Goal: Information Seeking & Learning: Learn about a topic

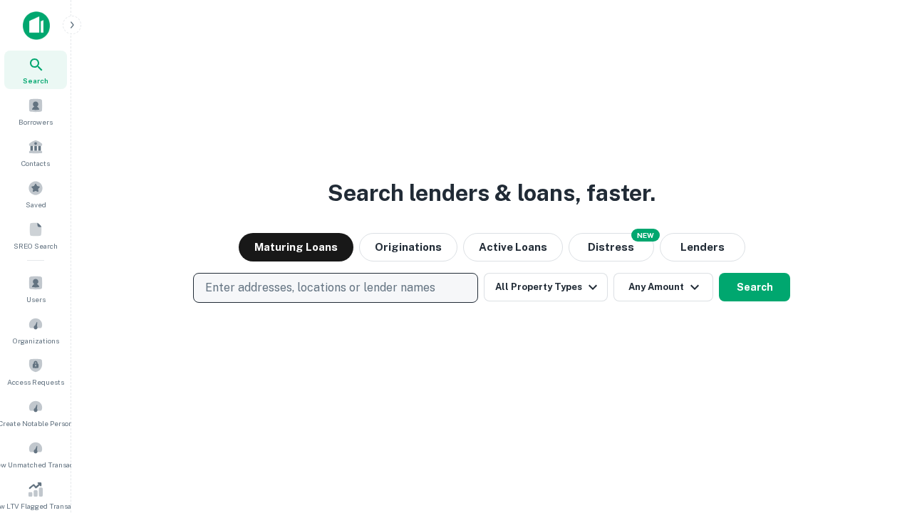
click at [335, 288] on p "Enter addresses, locations or lender names" at bounding box center [320, 287] width 230 height 17
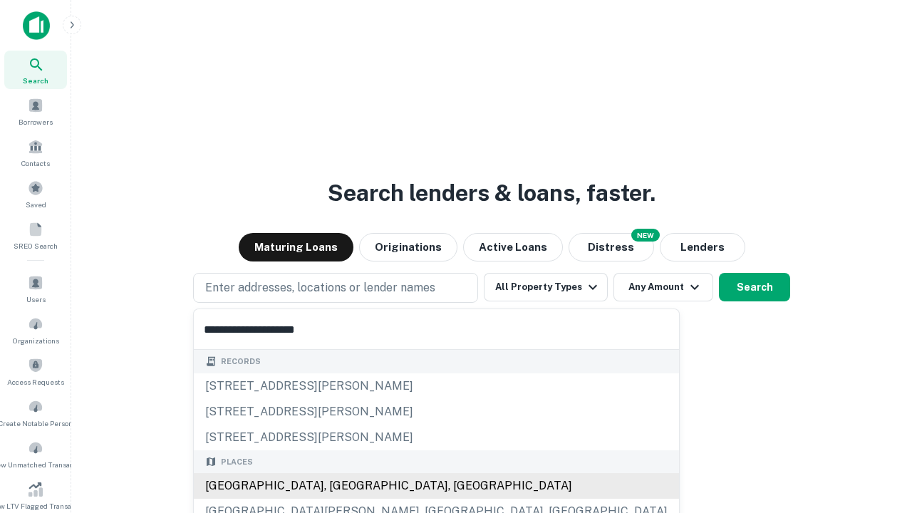
click at [340, 486] on div "Santa Monica, CA, USA" at bounding box center [436, 486] width 485 height 26
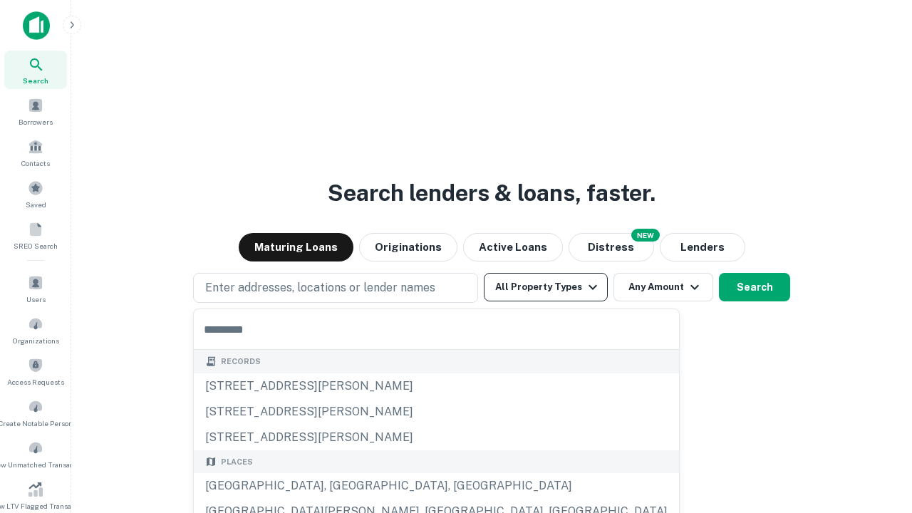
click at [545, 287] on button "All Property Types" at bounding box center [546, 287] width 124 height 28
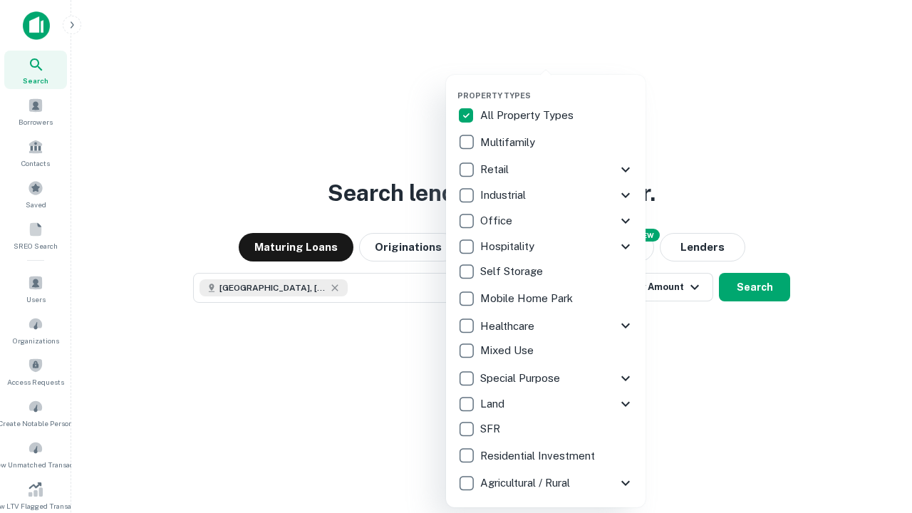
click at [557, 86] on button "button" at bounding box center [556, 86] width 199 height 1
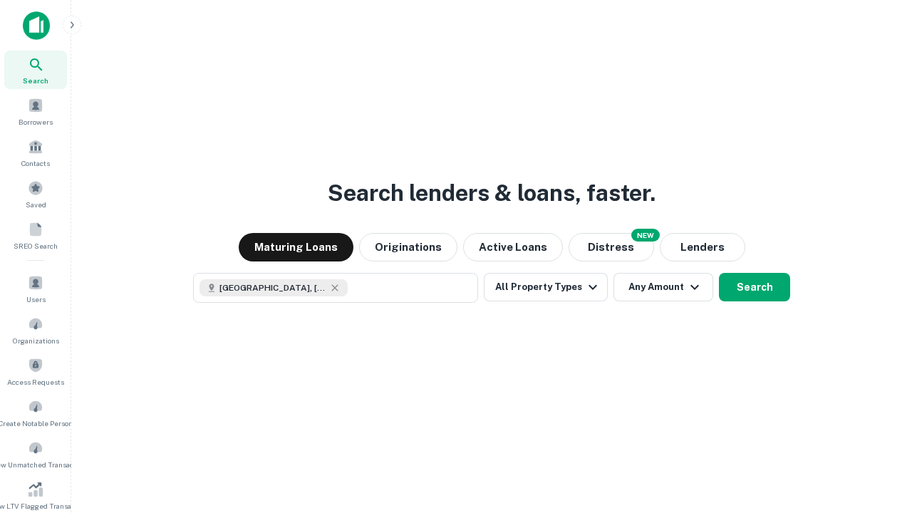
scroll to position [23, 0]
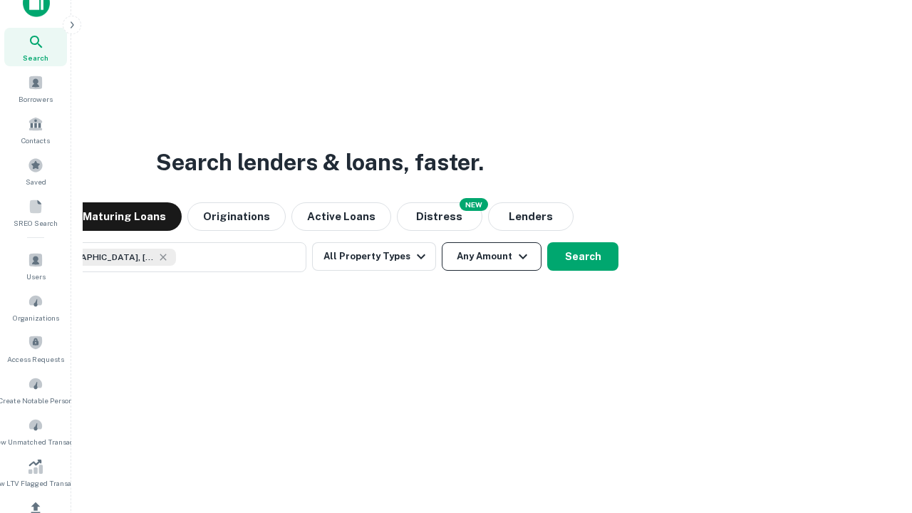
click at [442, 242] on button "Any Amount" at bounding box center [492, 256] width 100 height 28
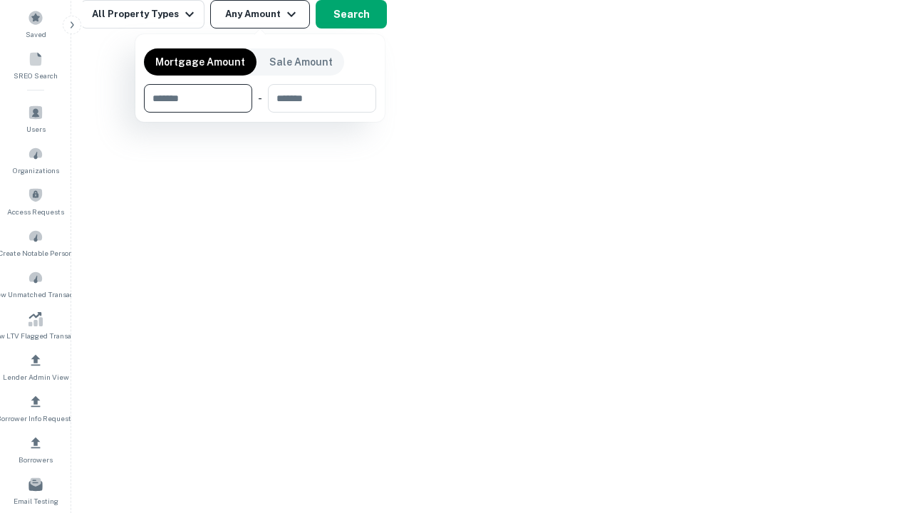
type input "*******"
click at [260, 113] on button "button" at bounding box center [260, 113] width 232 height 1
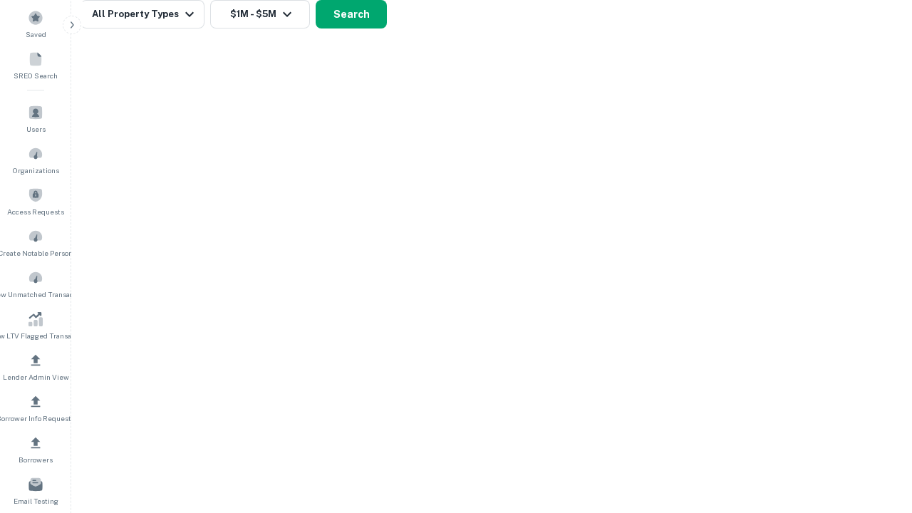
scroll to position [23, 0]
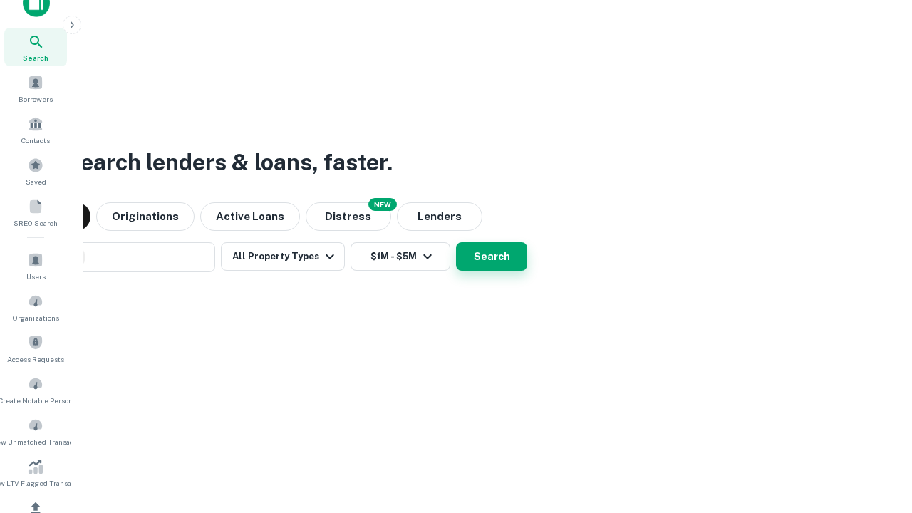
click at [456, 242] on button "Search" at bounding box center [491, 256] width 71 height 28
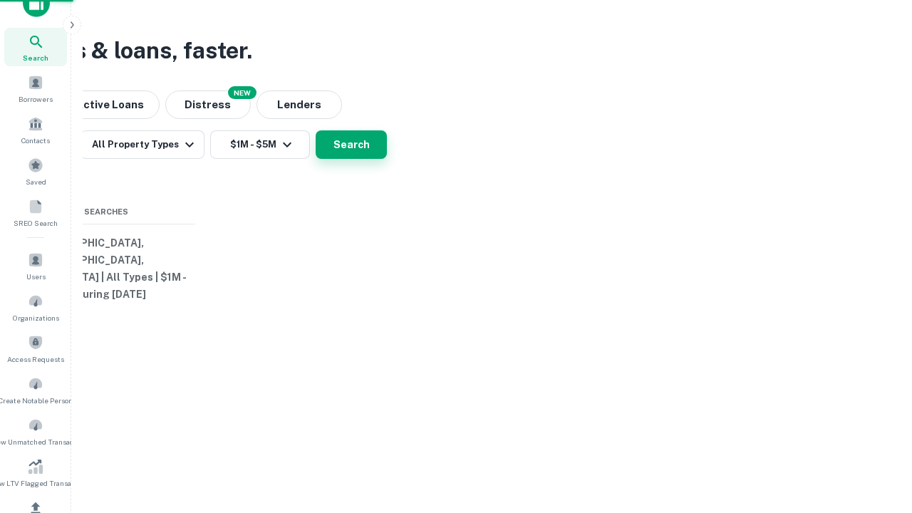
scroll to position [170, 0]
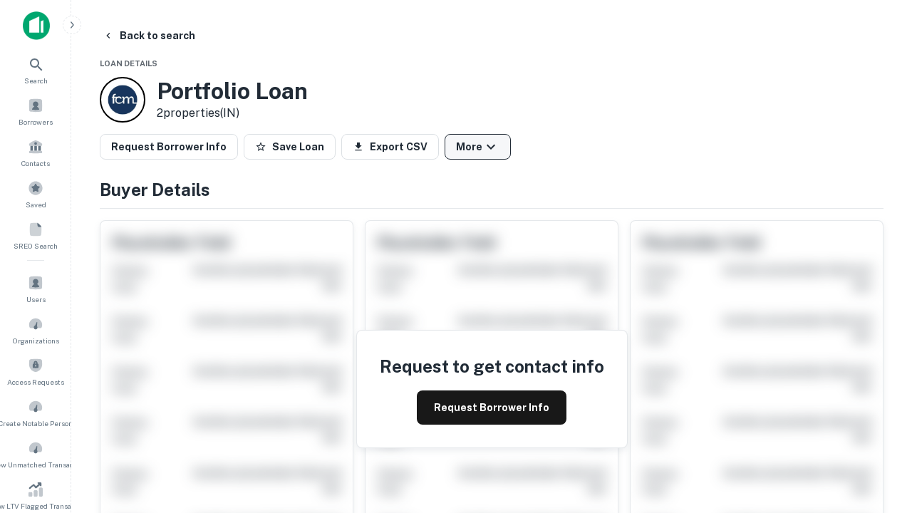
click at [477, 147] on button "More" at bounding box center [477, 147] width 66 height 26
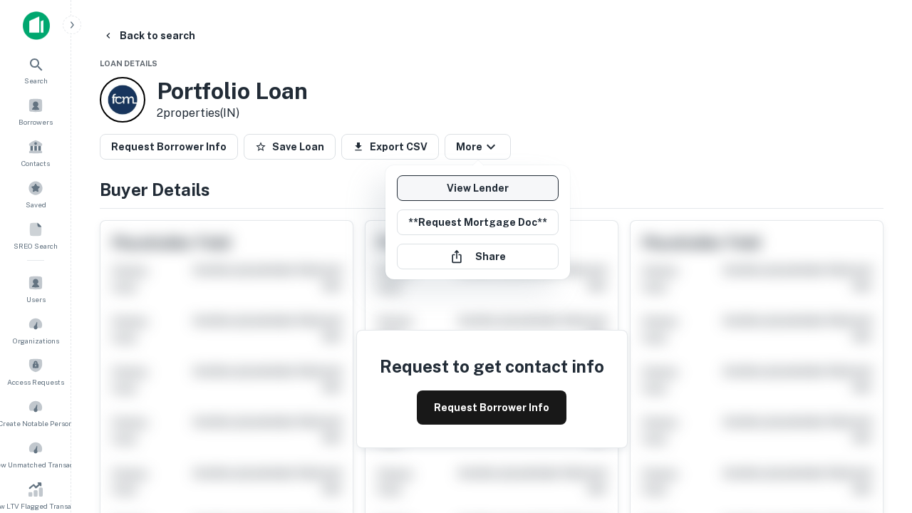
click at [477, 188] on link "View Lender" at bounding box center [478, 188] width 162 height 26
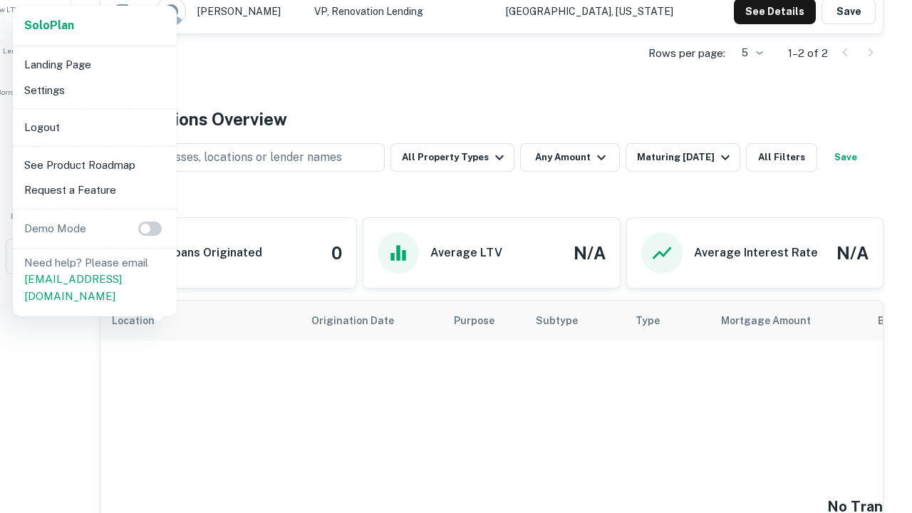
click at [94, 127] on li "Logout" at bounding box center [95, 128] width 152 height 26
